Goal: Communication & Community: Ask a question

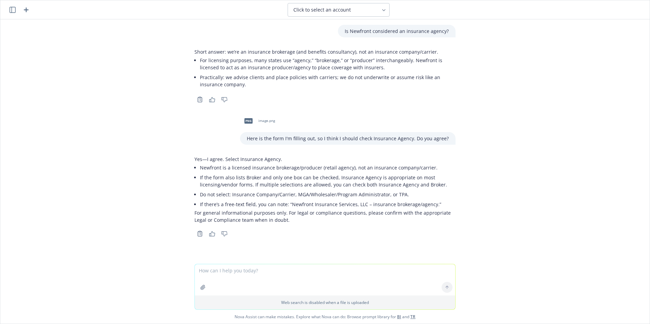
click at [12, 8] on icon "button" at bounding box center [13, 10] width 6 height 6
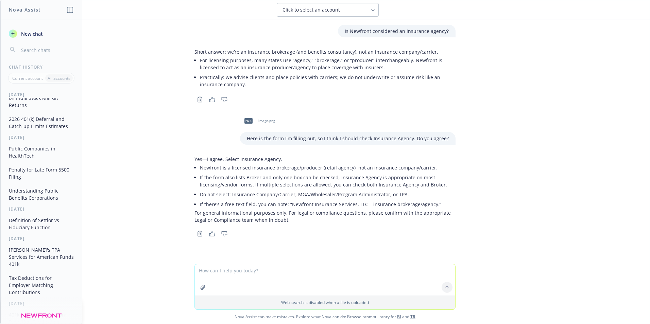
scroll to position [136, 0]
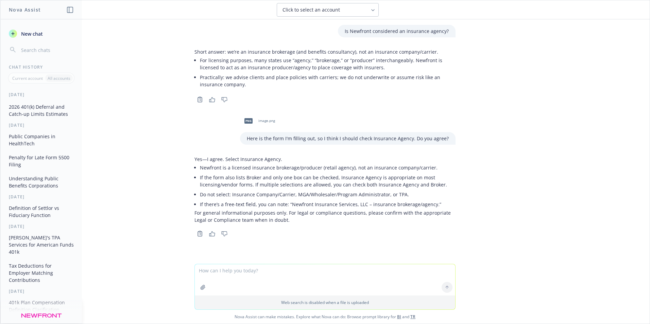
click at [37, 197] on button "[PERSON_NAME]'s TPA Services for American Funds 401k" at bounding box center [41, 245] width 70 height 26
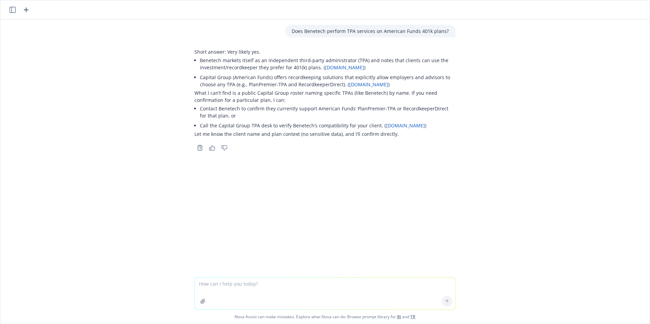
click at [14, 9] on icon "button" at bounding box center [13, 10] width 6 height 6
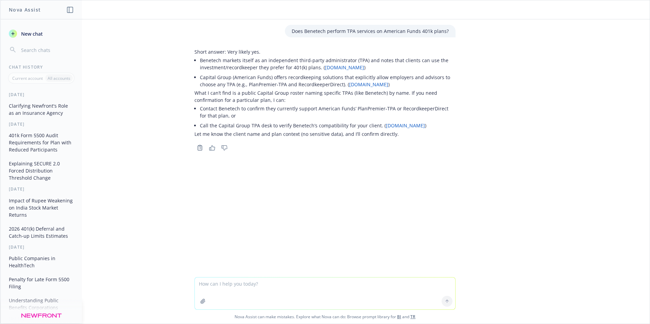
click at [61, 169] on button "Explaining SECURE 2.0 Forced Distribution Threshold Change" at bounding box center [41, 171] width 70 height 26
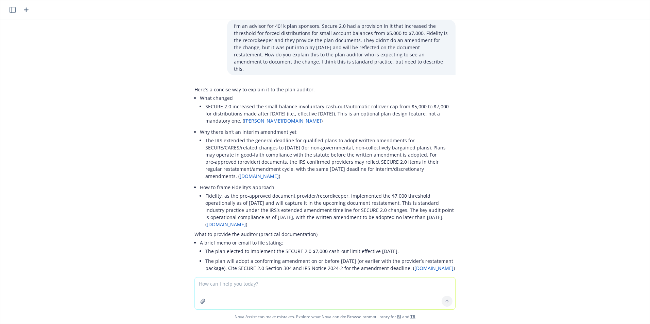
scroll to position [0, 0]
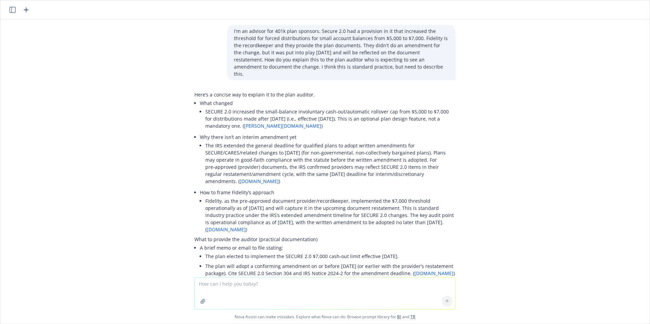
click at [13, 12] on icon "button" at bounding box center [13, 10] width 6 height 6
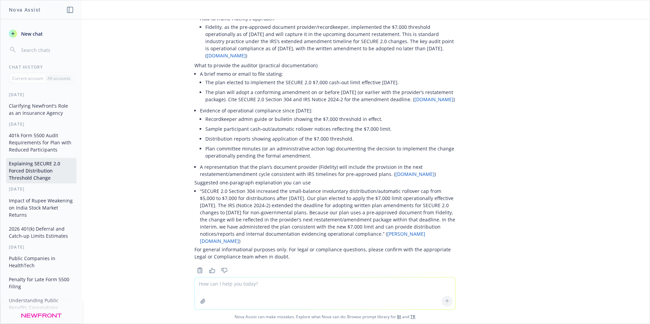
scroll to position [12, 0]
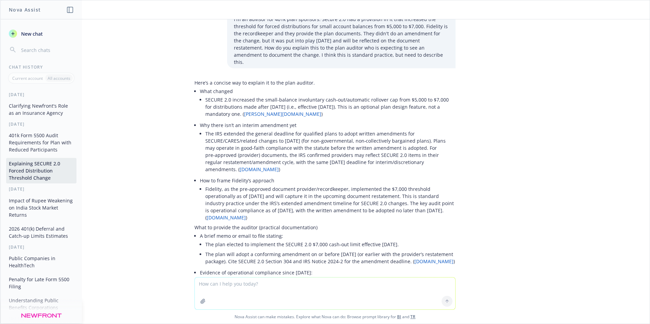
click at [28, 33] on span "New chat" at bounding box center [31, 33] width 23 height 7
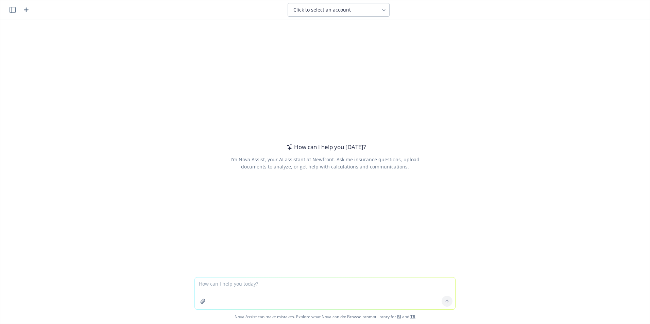
click at [222, 197] on textarea at bounding box center [325, 294] width 261 height 32
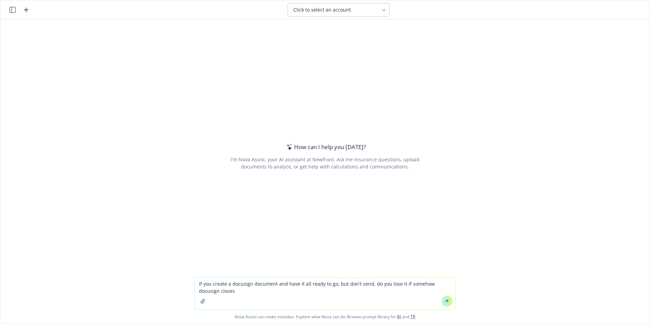
type textarea "If you create a docusign document and have it all ready to go, but don't send, …"
